Goal: Task Accomplishment & Management: Manage account settings

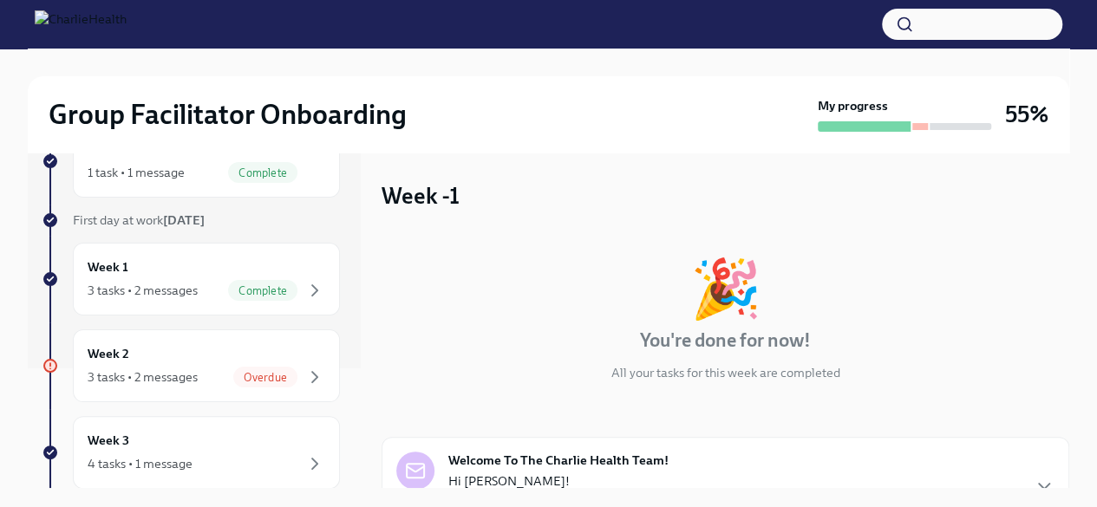
scroll to position [144, 0]
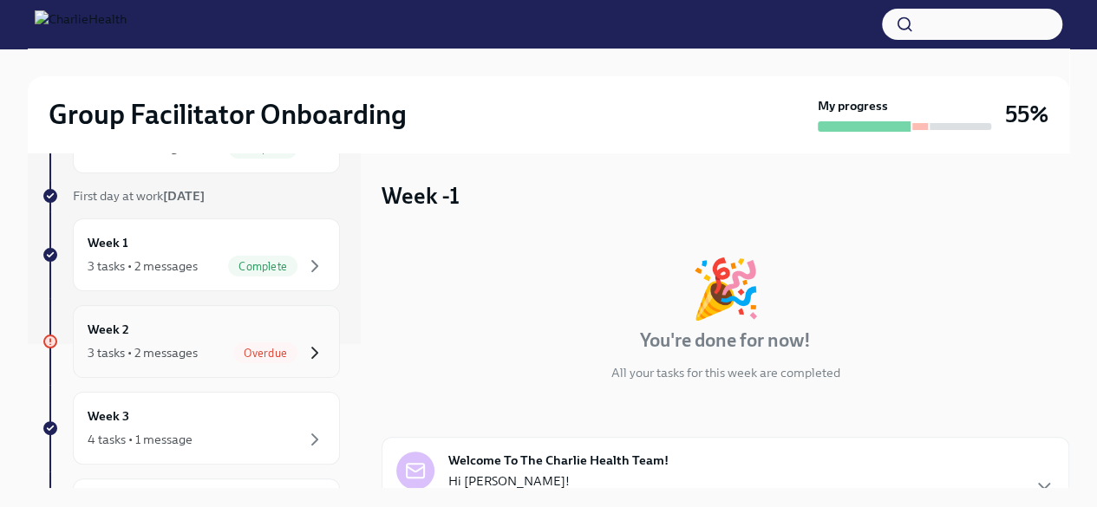
click at [304, 343] on icon "button" at bounding box center [314, 353] width 21 height 21
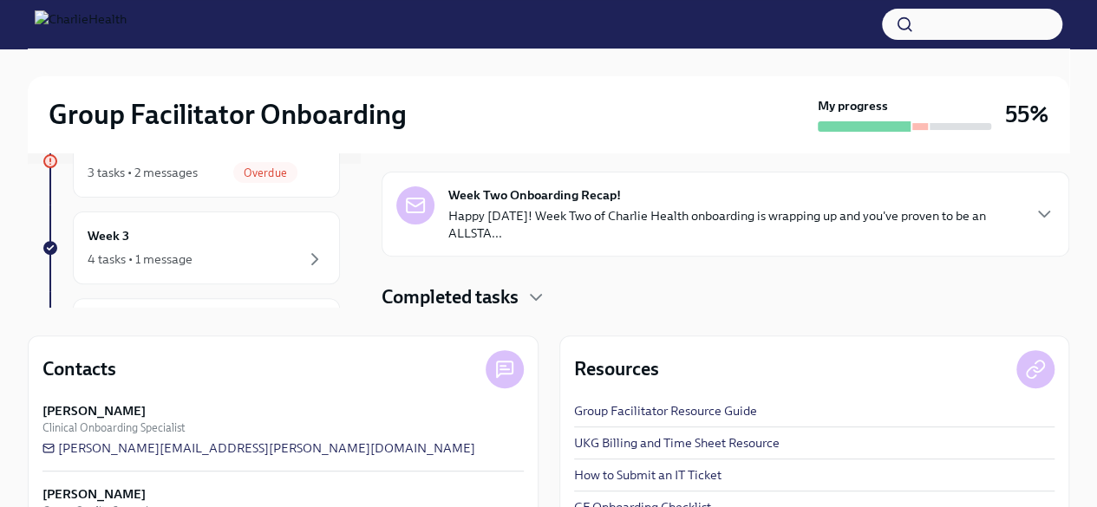
scroll to position [248, 0]
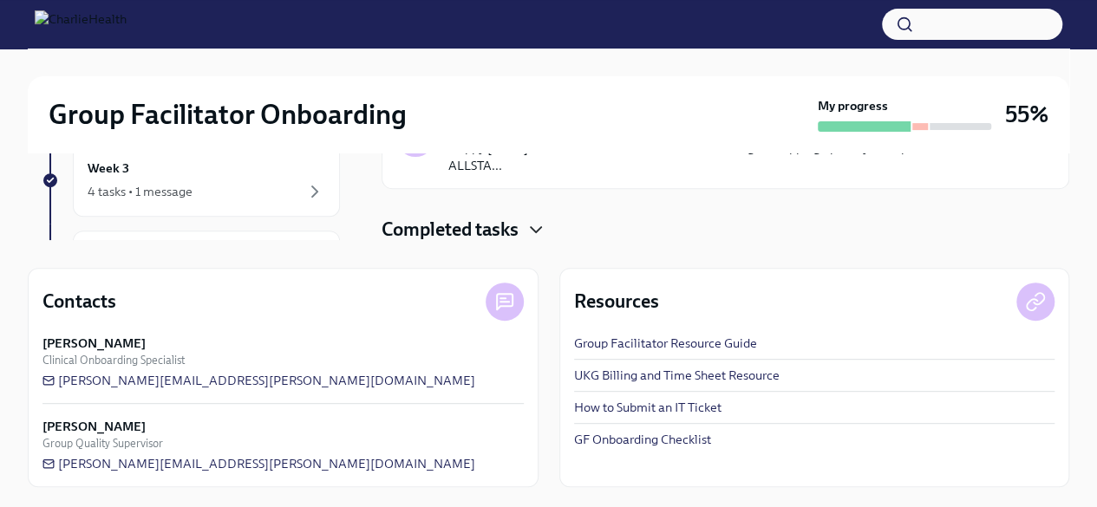
click at [538, 229] on icon "button" at bounding box center [536, 229] width 10 height 5
click at [538, 229] on icon "button" at bounding box center [536, 229] width 21 height 21
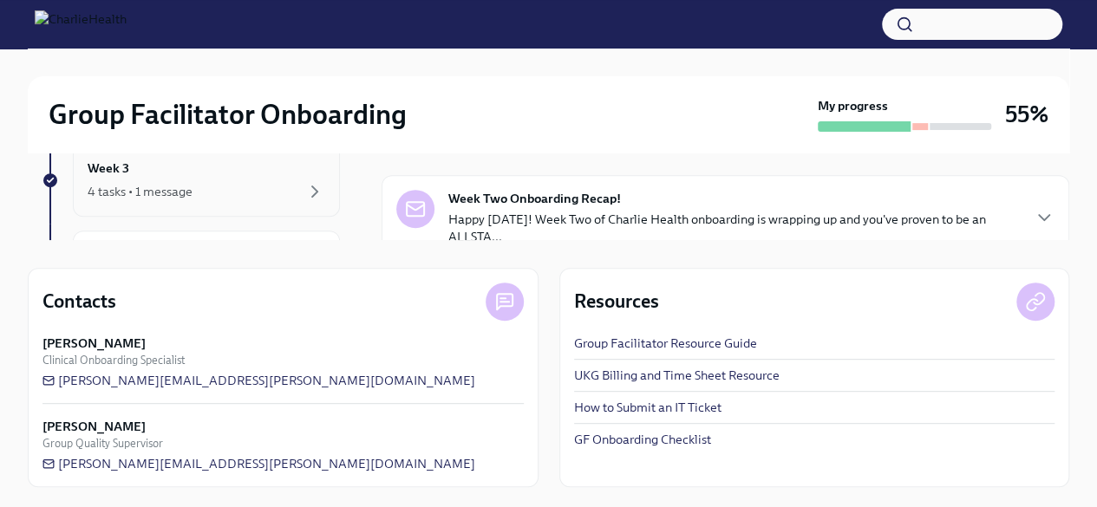
click at [137, 191] on div "4 tasks • 1 message" at bounding box center [140, 191] width 105 height 17
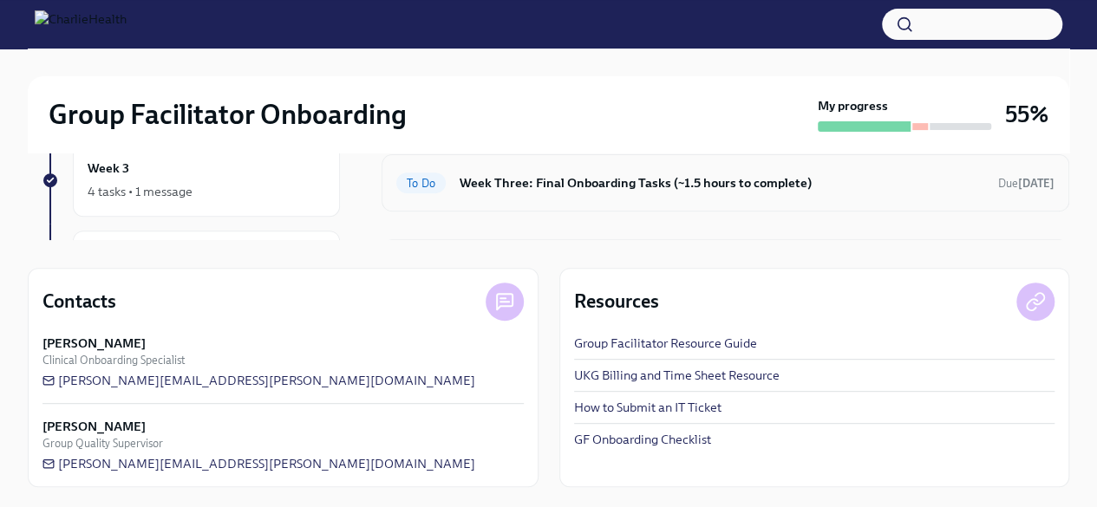
click at [638, 185] on h6 "Week Three: Final Onboarding Tasks (~1.5 hours to complete)" at bounding box center [722, 182] width 525 height 19
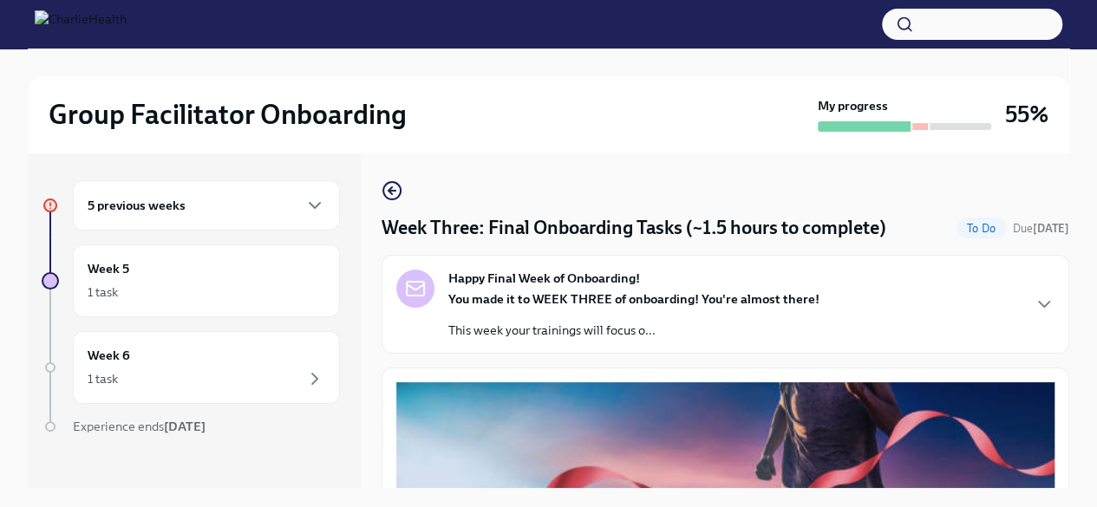
click at [291, 197] on div "5 previous weeks" at bounding box center [207, 205] width 238 height 21
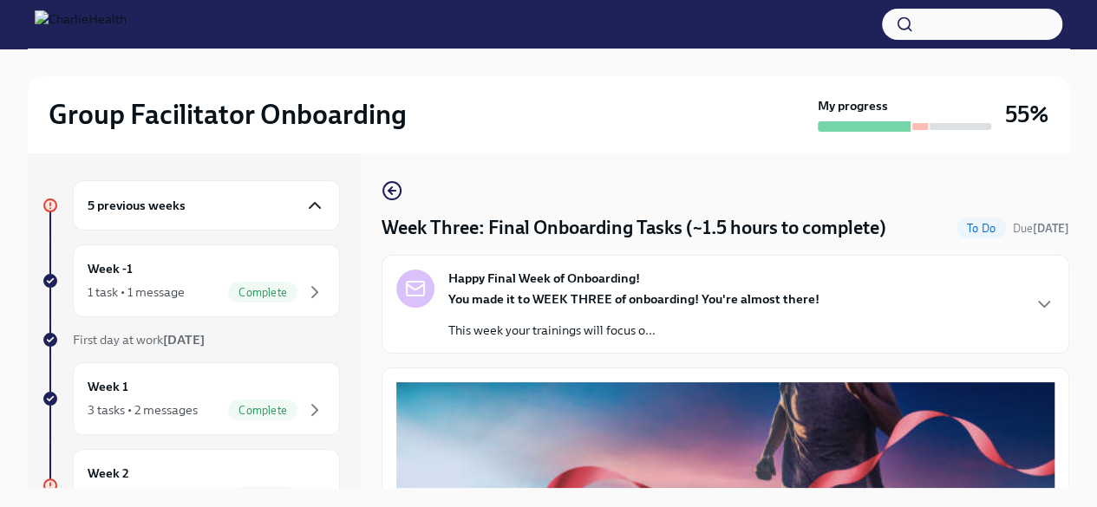
click at [310, 205] on icon "button" at bounding box center [315, 205] width 10 height 5
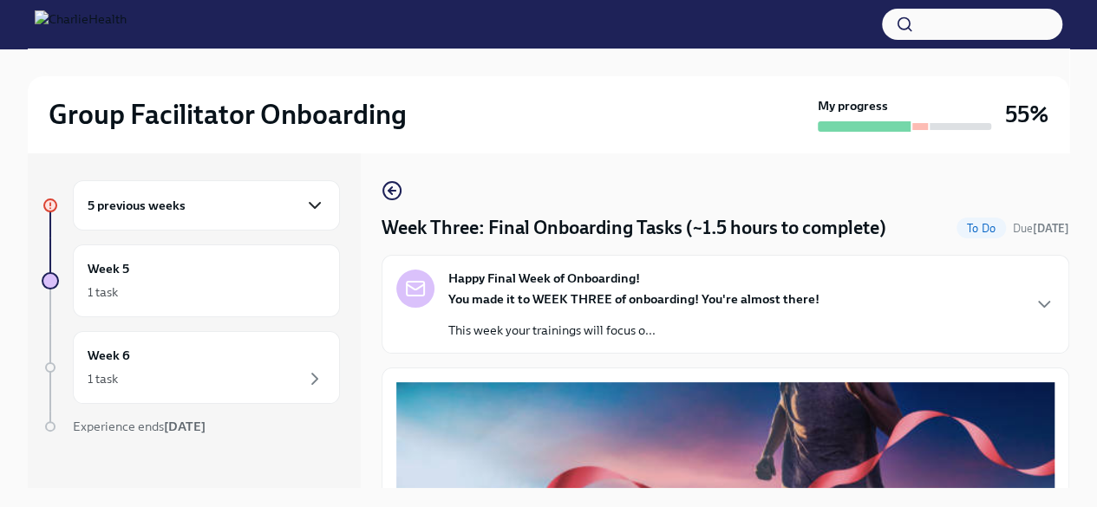
click at [143, 200] on h6 "5 previous weeks" at bounding box center [137, 205] width 98 height 19
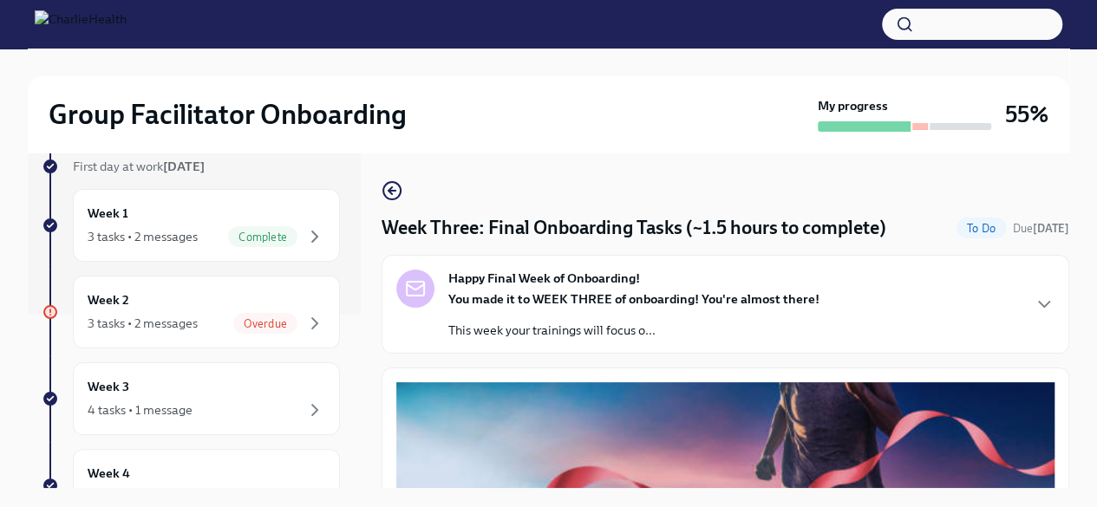
scroll to position [193, 0]
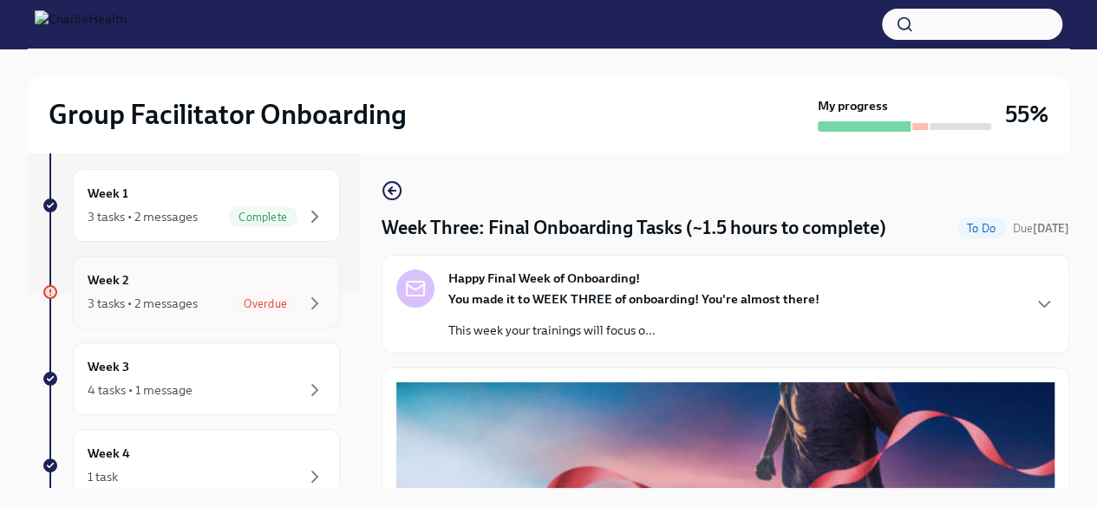
click at [263, 298] on span "Overdue" at bounding box center [265, 304] width 64 height 13
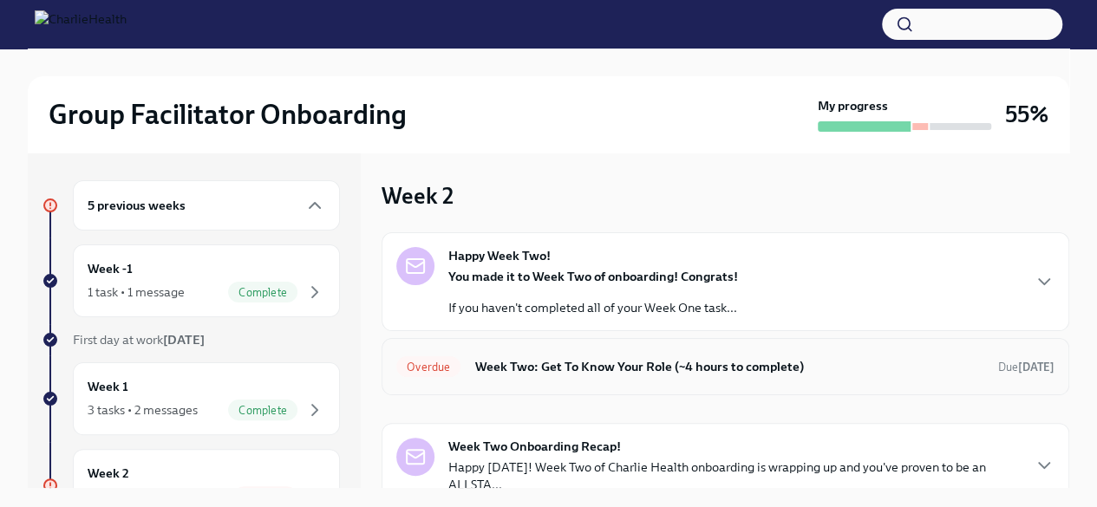
click at [572, 360] on h6 "Week Two: Get To Know Your Role (~4 hours to complete)" at bounding box center [729, 366] width 510 height 19
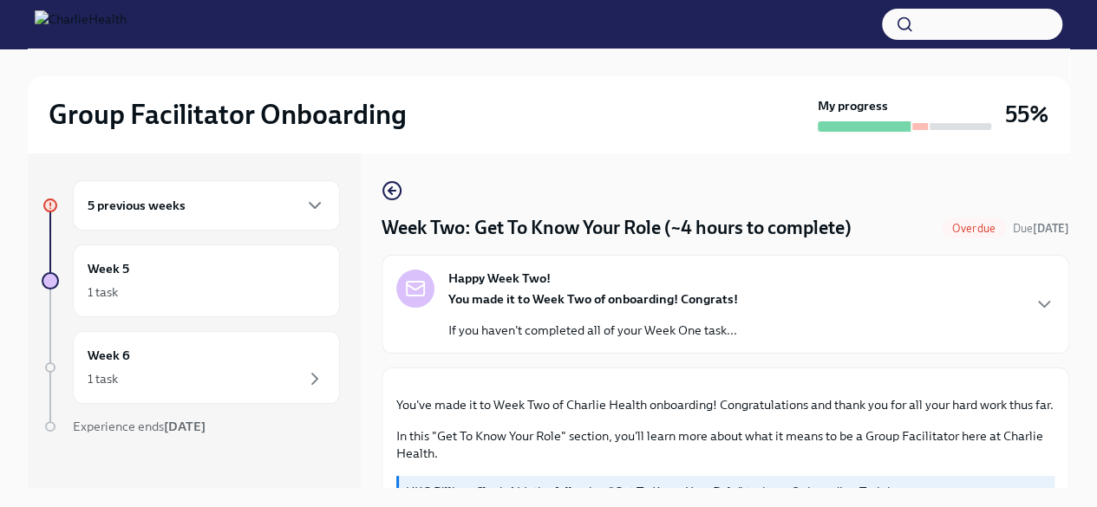
drag, startPoint x: 1055, startPoint y: 180, endPoint x: 1070, endPoint y: 239, distance: 61.9
click at [1070, 239] on div "Group Facilitator Onboarding My progress 55% 5 previous weeks Week 5 1 task Wee…" at bounding box center [548, 293] width 1097 height 488
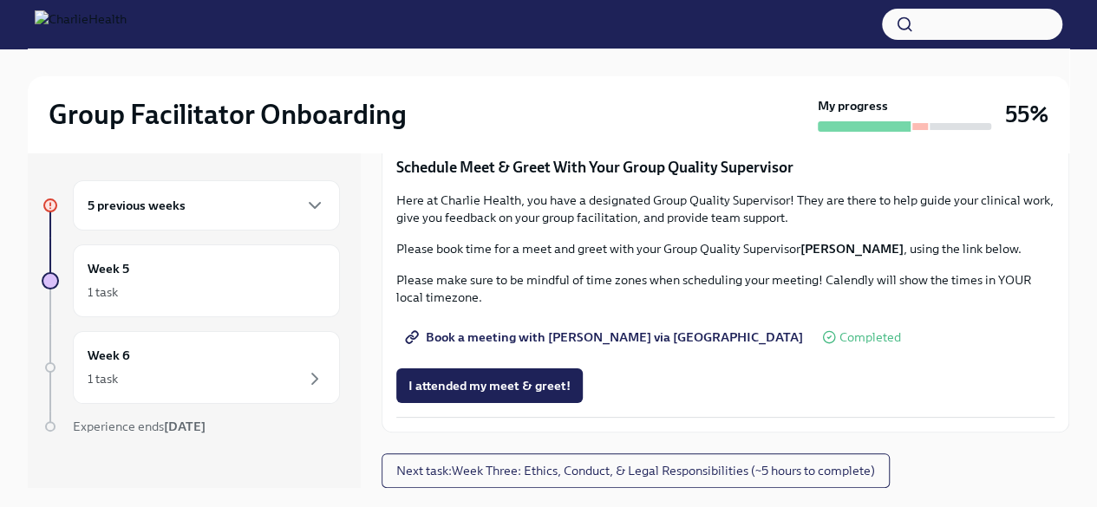
scroll to position [1660, 0]
click at [533, 395] on span "I attended my meet & greet!" at bounding box center [490, 385] width 162 height 17
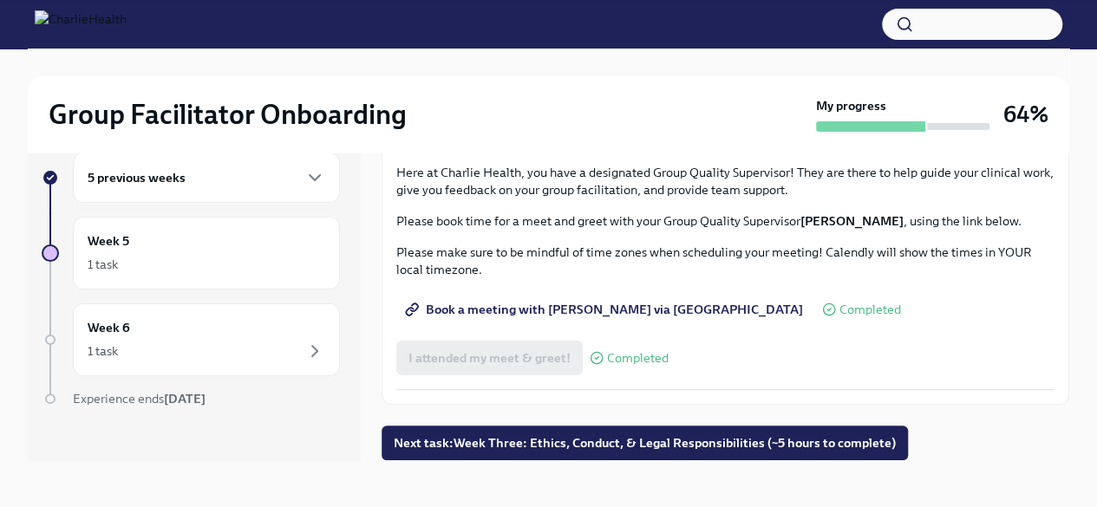
scroll to position [29, 0]
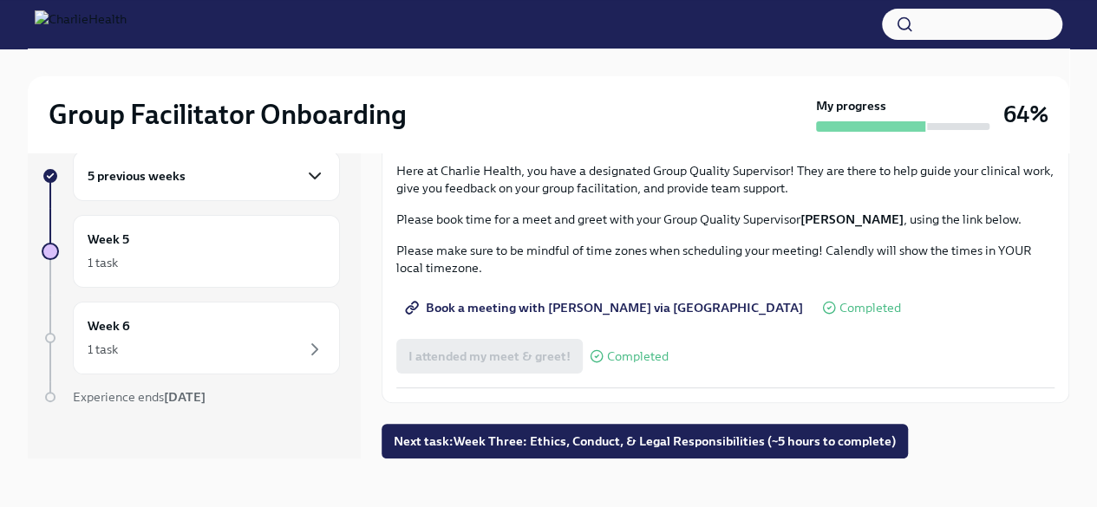
click at [304, 170] on icon "button" at bounding box center [314, 176] width 21 height 21
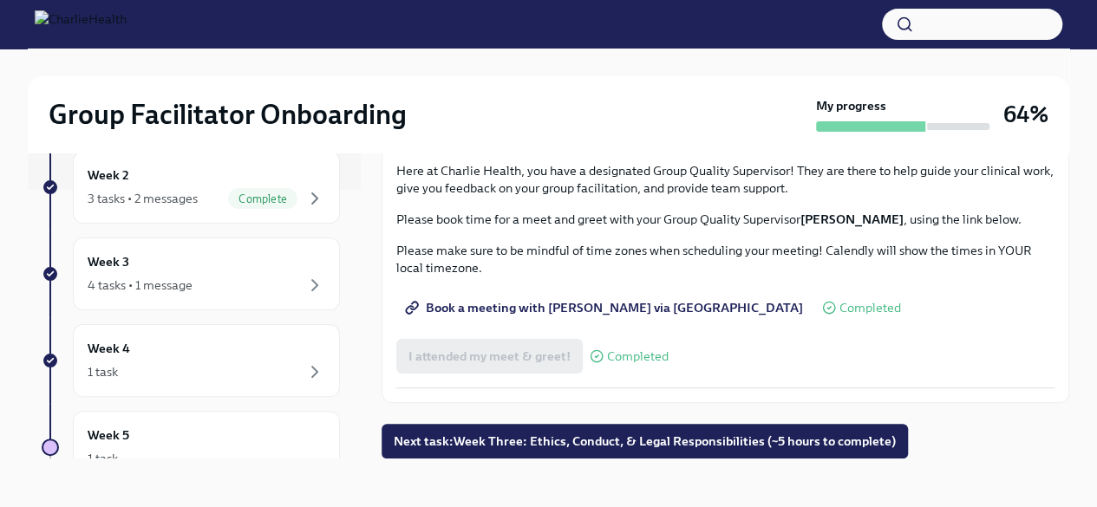
scroll to position [317, 0]
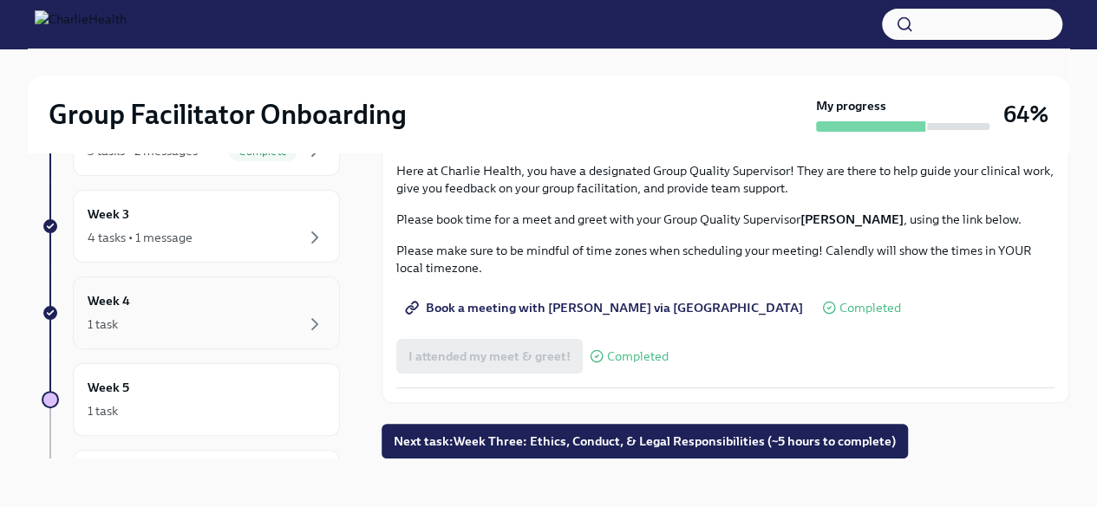
click at [187, 315] on div "1 task" at bounding box center [207, 324] width 238 height 21
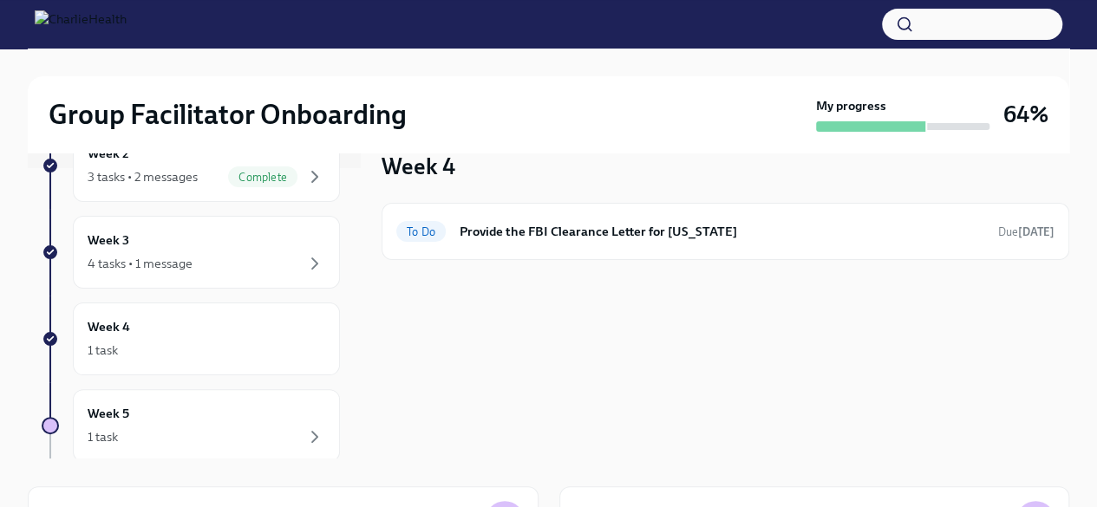
scroll to position [293, 0]
click at [191, 424] on div "1 task" at bounding box center [207, 434] width 238 height 21
